Goal: Share content: Share content

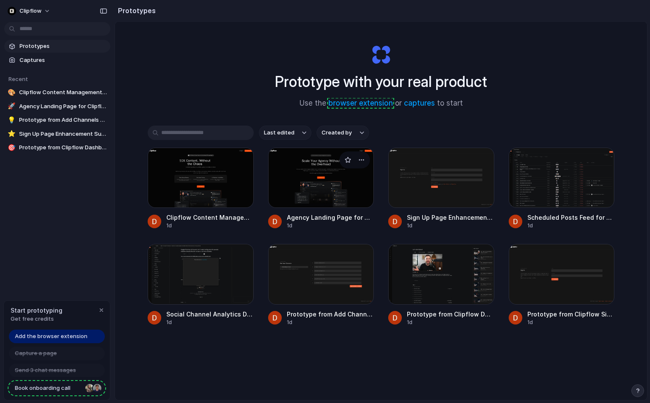
scroll to position [16, 0]
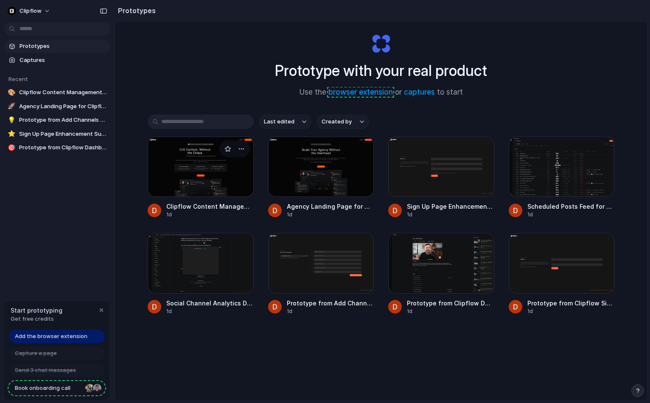
click at [200, 169] on div at bounding box center [201, 167] width 106 height 60
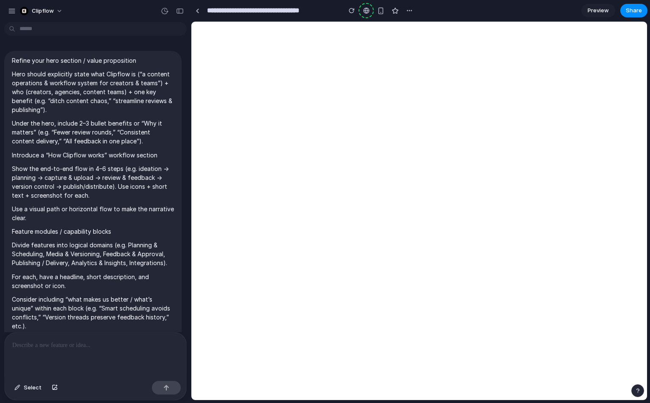
scroll to position [1079, 0]
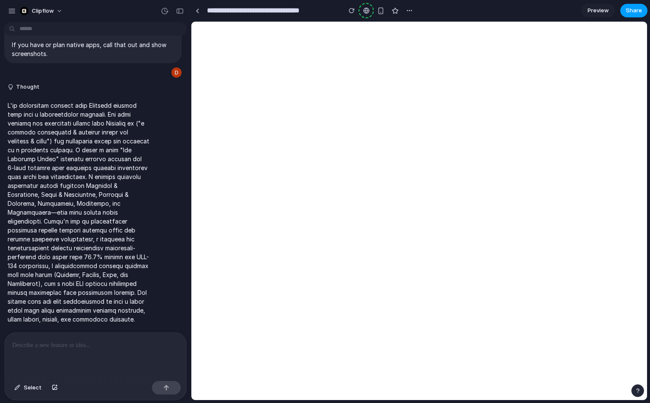
click at [405, 11] on span "Share" at bounding box center [634, 10] width 16 height 8
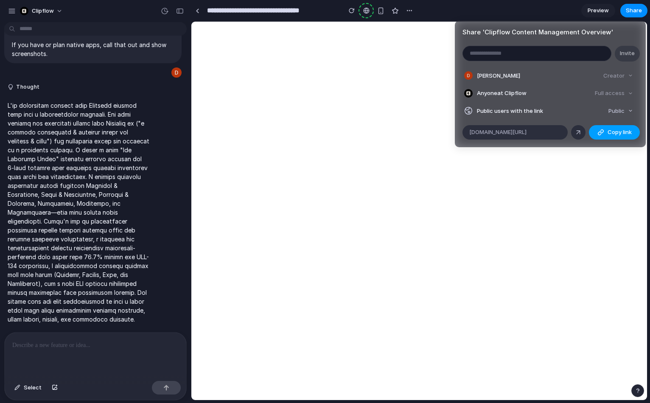
click at [405, 134] on span "Copy link" at bounding box center [620, 132] width 24 height 8
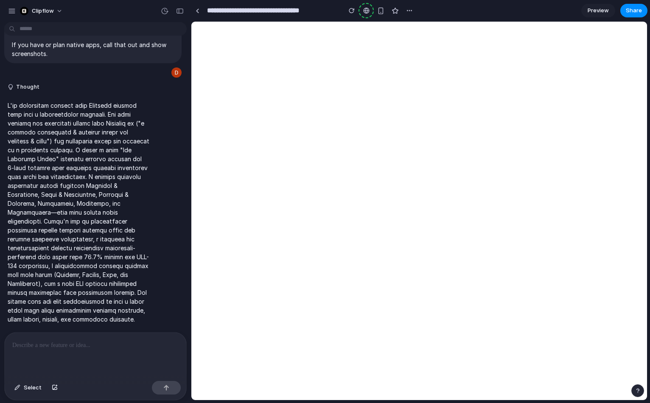
click at [405, 13] on div "Share ' Clipflow Content Management Overview ' Invite [PERSON_NAME] Creator Any…" at bounding box center [325, 201] width 650 height 403
click at [13, 14] on div "button" at bounding box center [12, 11] width 8 height 8
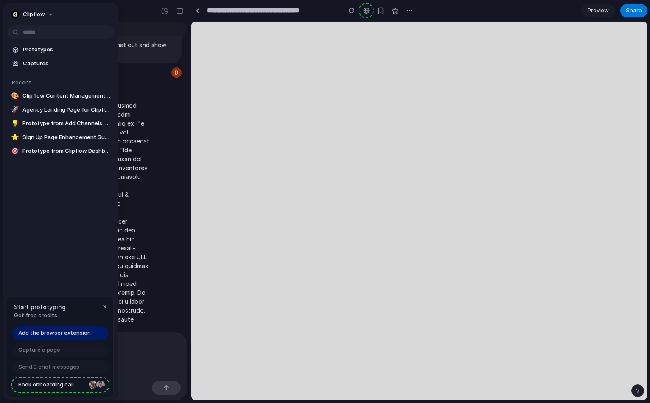
click at [84, 13] on div "Clipflow" at bounding box center [60, 13] width 115 height 20
click at [51, 95] on span "Clipflow Content Management Overview" at bounding box center [66, 96] width 88 height 8
click at [55, 110] on span "Agency Landing Page for Clipflow Content Management" at bounding box center [66, 110] width 88 height 8
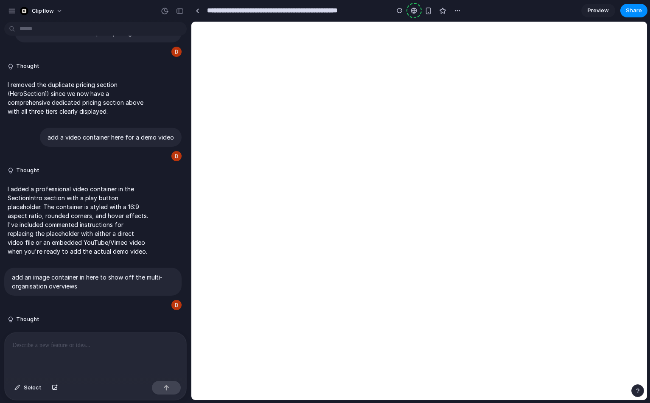
scroll to position [2126, 0]
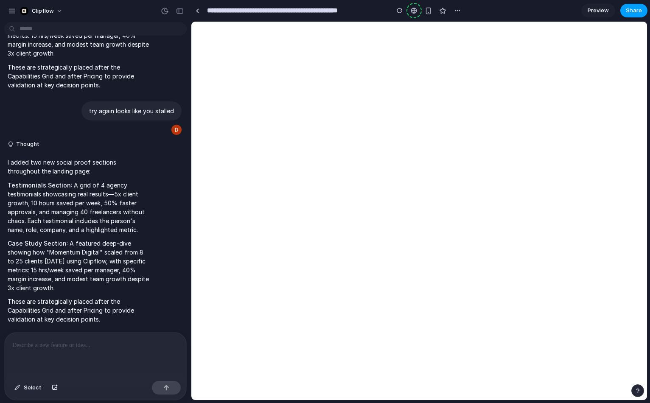
click at [405, 10] on span "Share" at bounding box center [634, 10] width 16 height 8
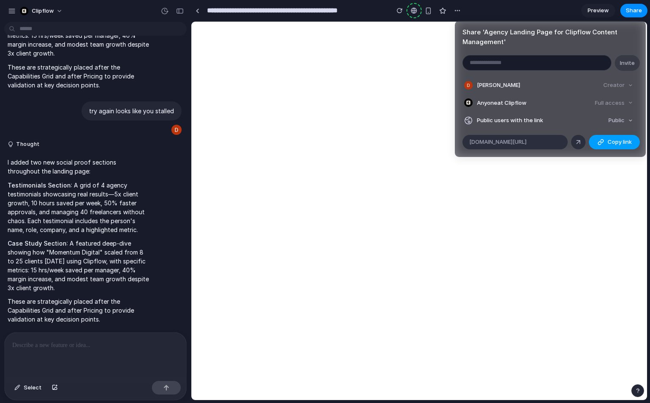
click at [405, 142] on span "Copy link" at bounding box center [620, 142] width 24 height 8
